Goal: Task Accomplishment & Management: Use online tool/utility

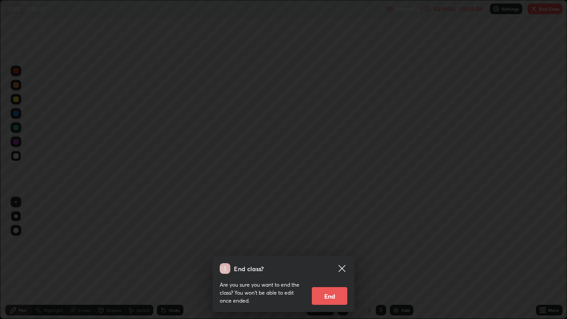
scroll to position [319, 567]
click at [330, 296] on button "End" at bounding box center [329, 296] width 35 height 18
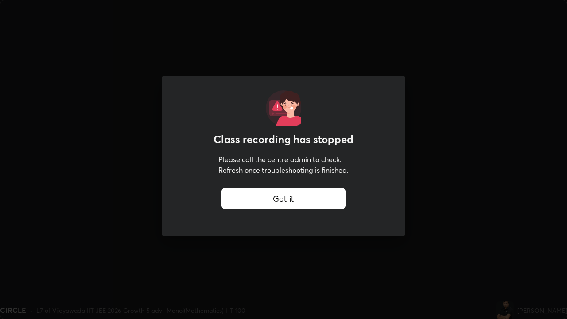
click at [297, 194] on div "Got it" at bounding box center [283, 198] width 124 height 21
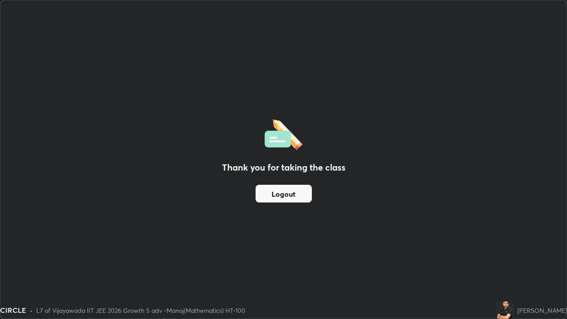
click at [281, 198] on button "Logout" at bounding box center [283, 194] width 56 height 18
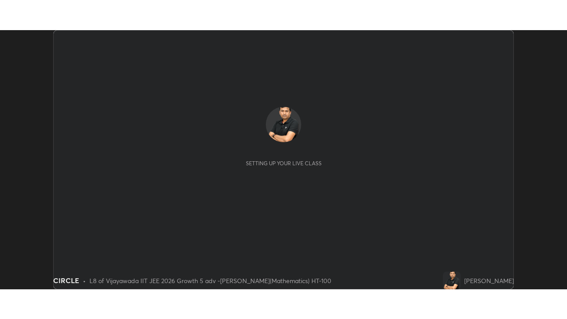
scroll to position [259, 567]
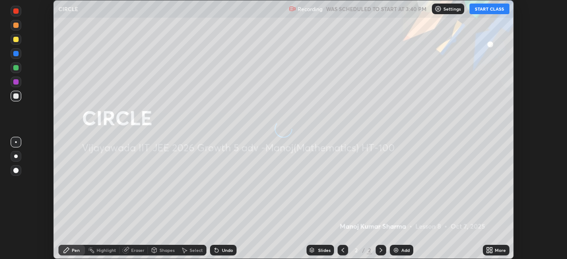
click at [487, 9] on button "START CLASS" at bounding box center [489, 9] width 40 height 11
click at [494, 251] on div "More" at bounding box center [496, 250] width 27 height 11
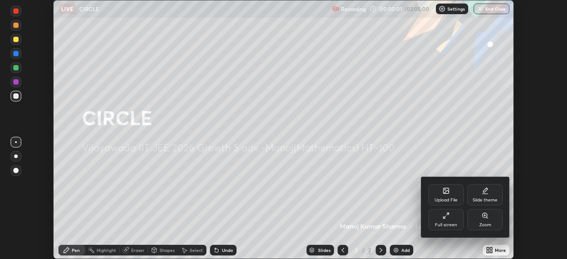
click at [448, 217] on icon at bounding box center [445, 215] width 7 height 7
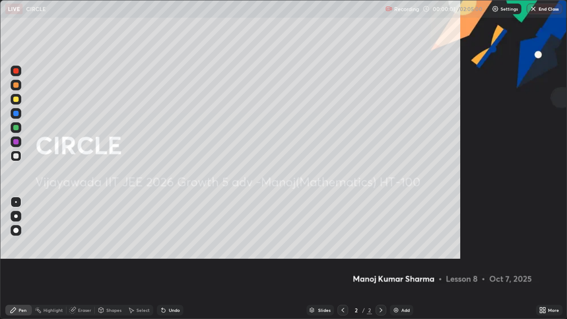
scroll to position [319, 567]
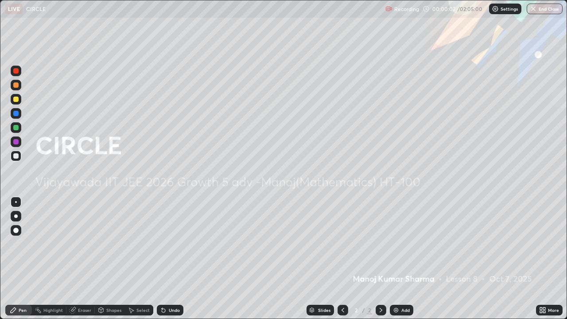
click at [504, 8] on p "Settings" at bounding box center [508, 9] width 17 height 4
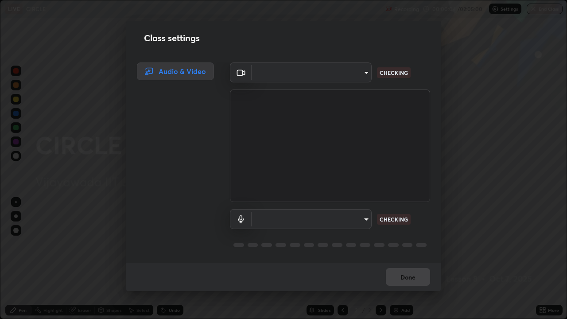
type input "4b07550f10a59a7173657f9d6ee7a44ffe01d6d7b1bc446bebceededd52016b0"
type input "default"
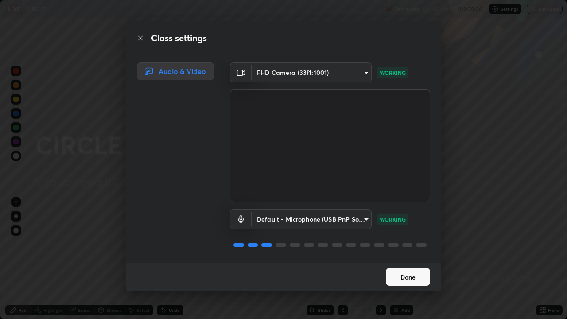
click at [386, 259] on button "Done" at bounding box center [408, 277] width 44 height 18
